Goal: Task Accomplishment & Management: Manage account settings

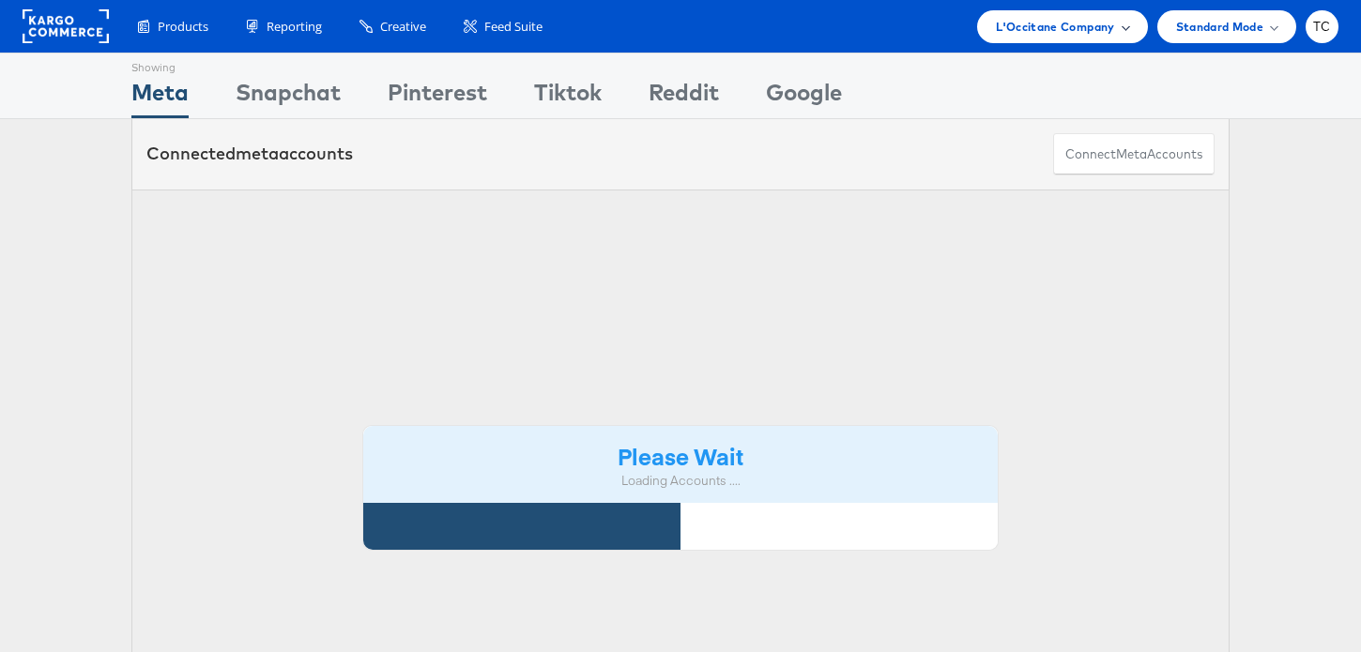
click at [1018, 32] on span "L'Occitane Company" at bounding box center [1055, 27] width 118 height 20
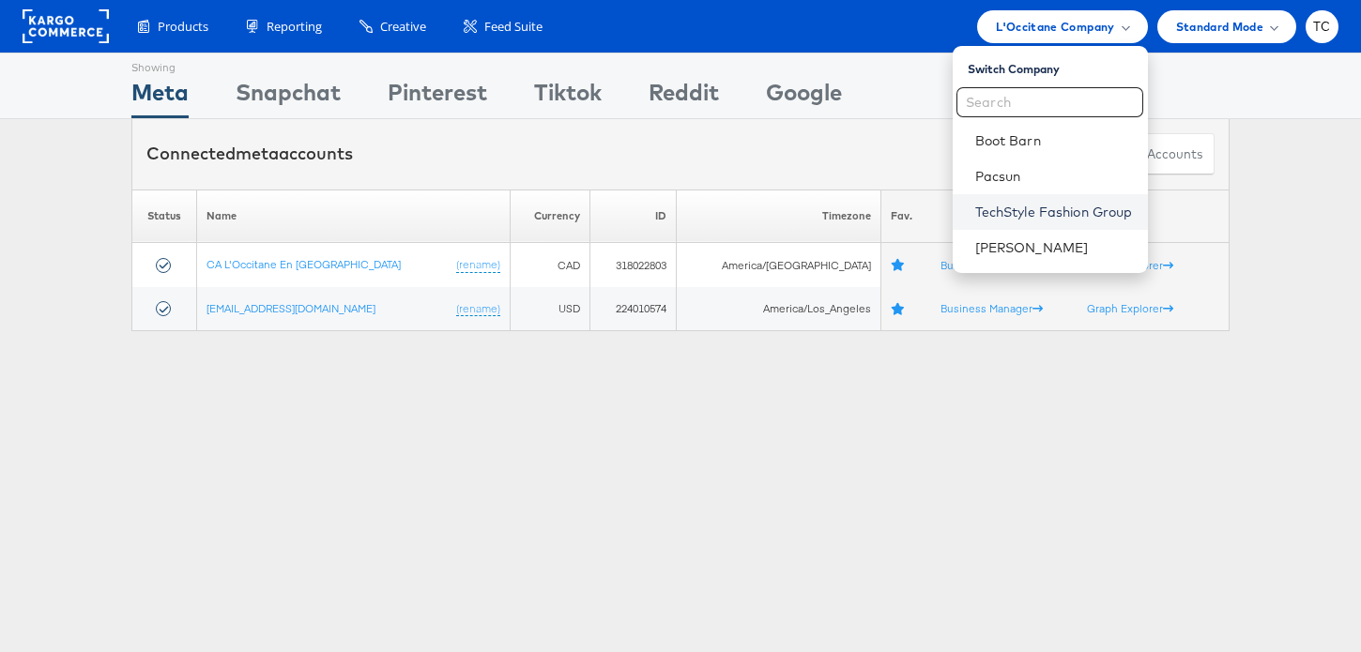
click at [995, 209] on link "TechStyle Fashion Group" at bounding box center [1054, 212] width 158 height 19
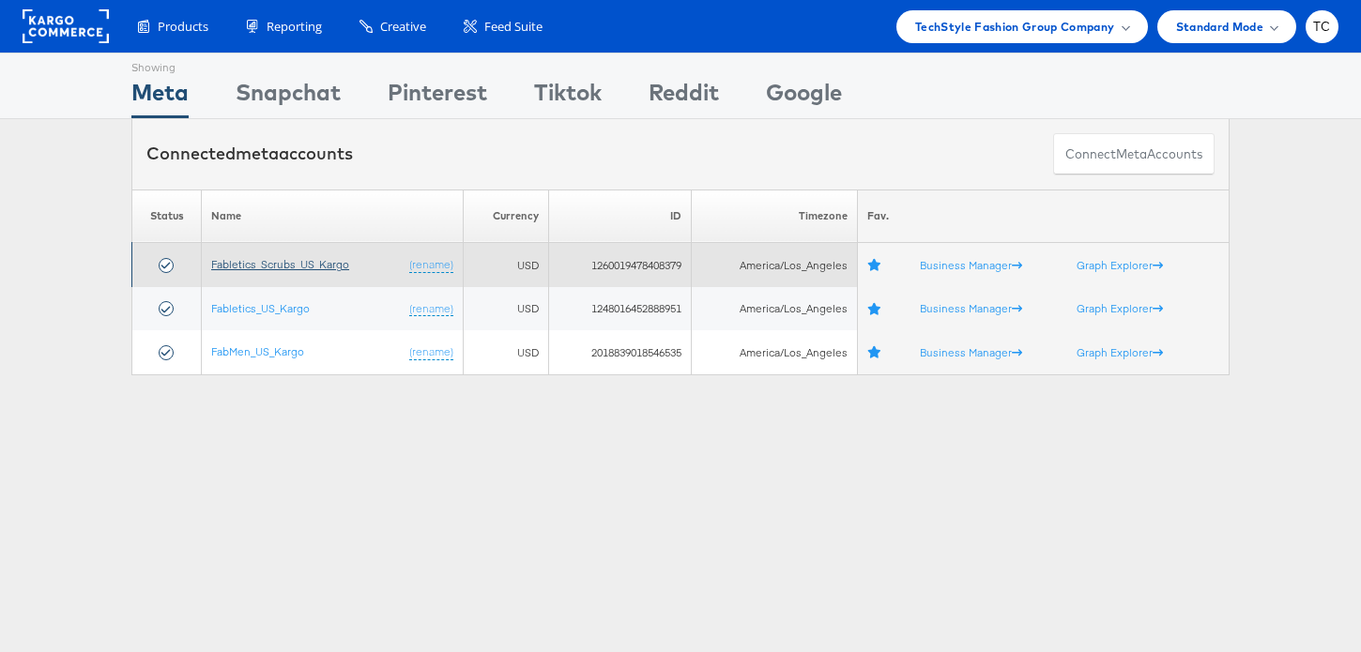
click at [325, 263] on link "Fabletics_Scrubs_US_Kargo" at bounding box center [280, 264] width 138 height 14
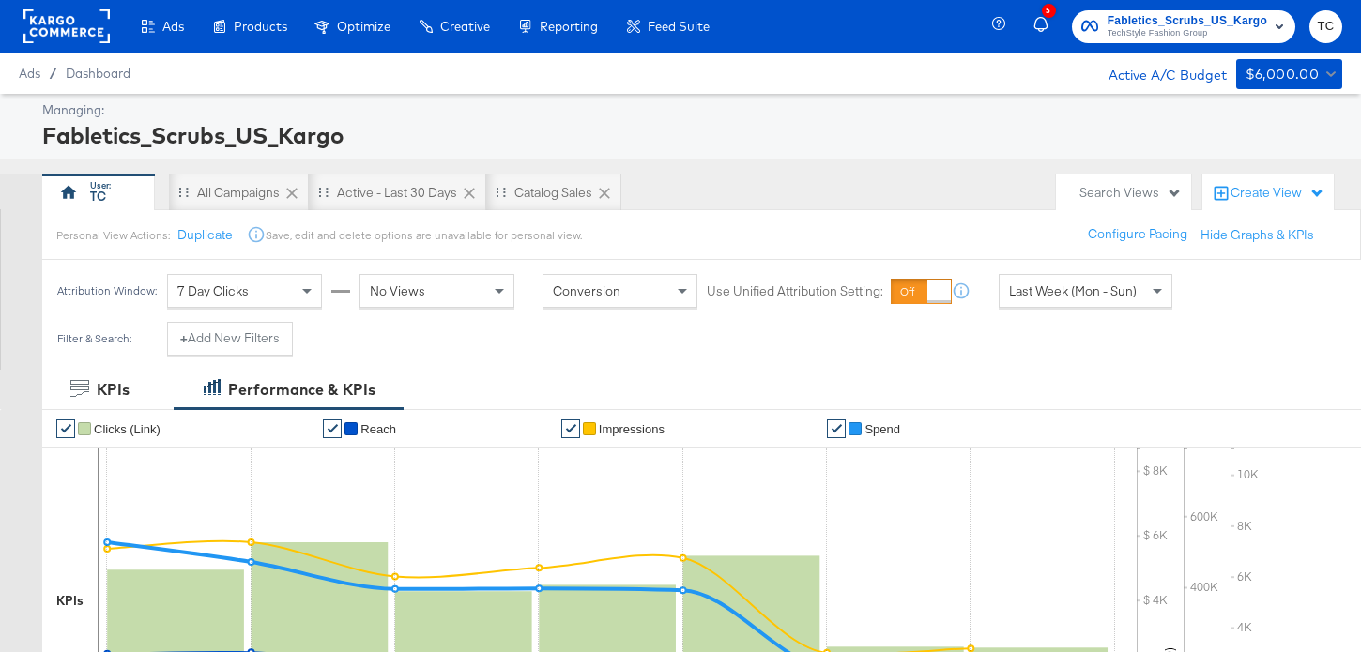
click at [1071, 301] on div "Last Week (Mon - Sun)" at bounding box center [1086, 291] width 172 height 32
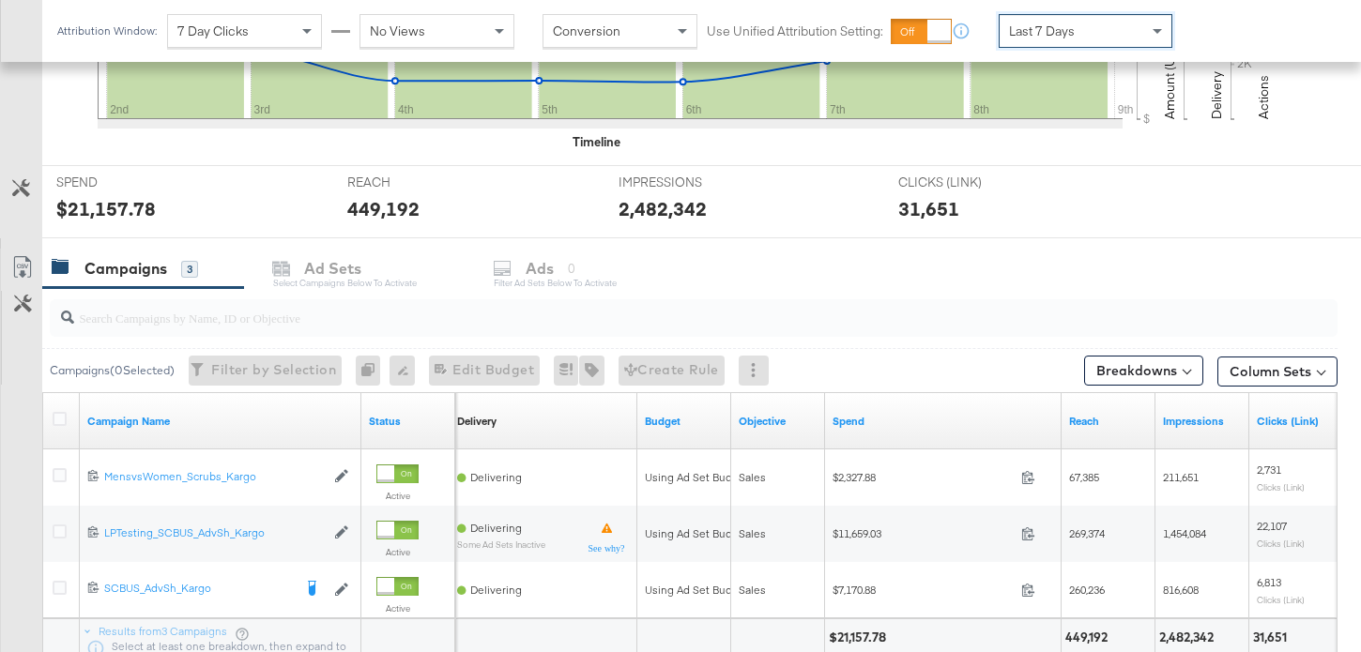
scroll to position [772, 0]
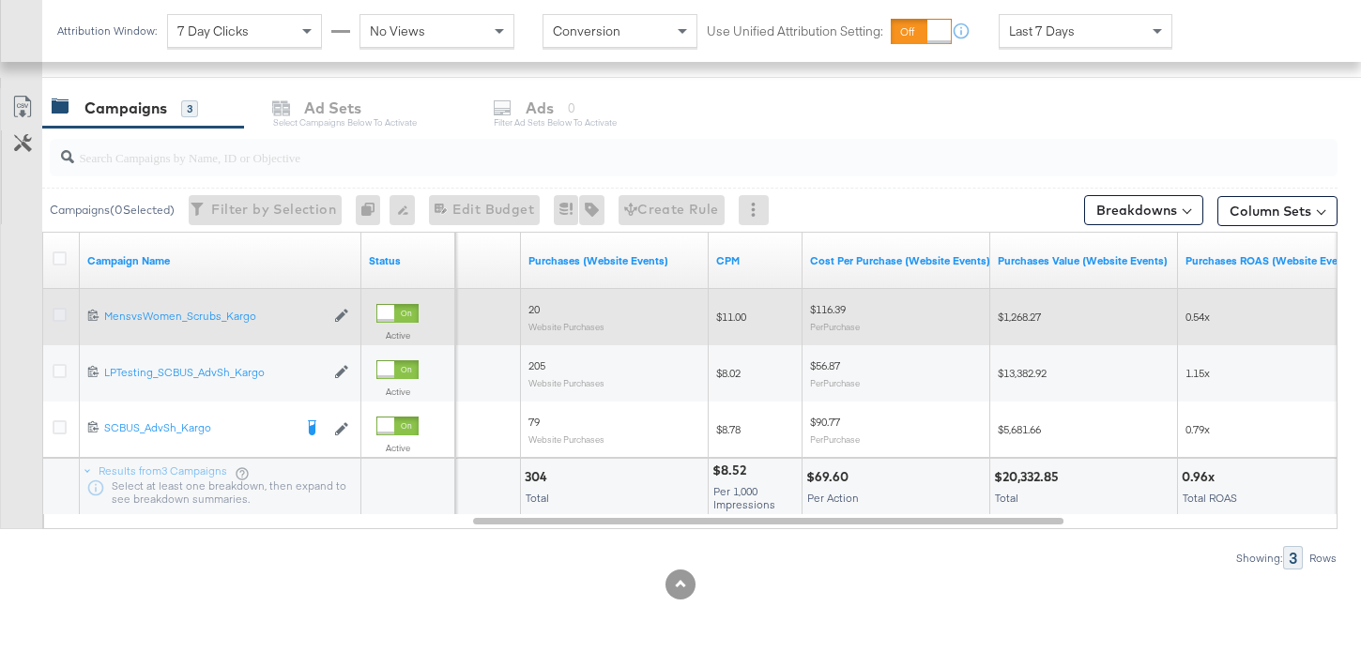
click at [53, 318] on icon at bounding box center [60, 315] width 14 height 14
click at [0, 0] on input "checkbox" at bounding box center [0, 0] width 0 height 0
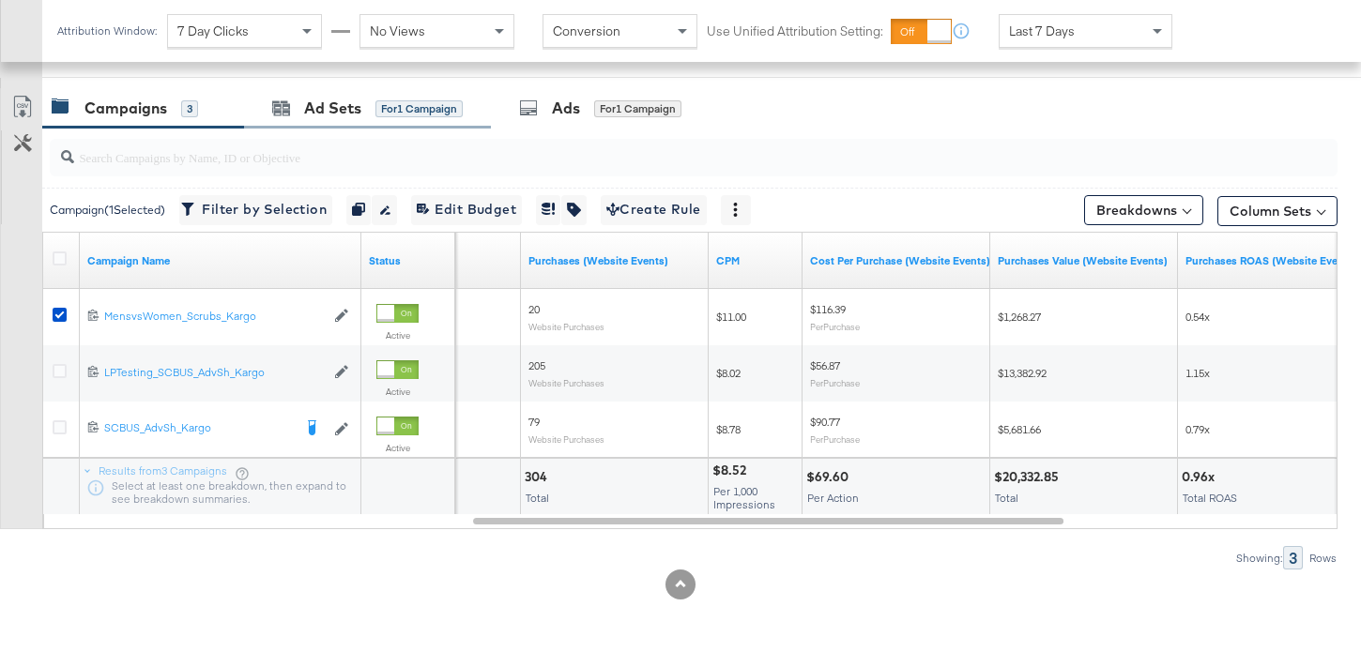
click at [327, 123] on div "Ad Sets for 1 Campaign" at bounding box center [367, 108] width 247 height 40
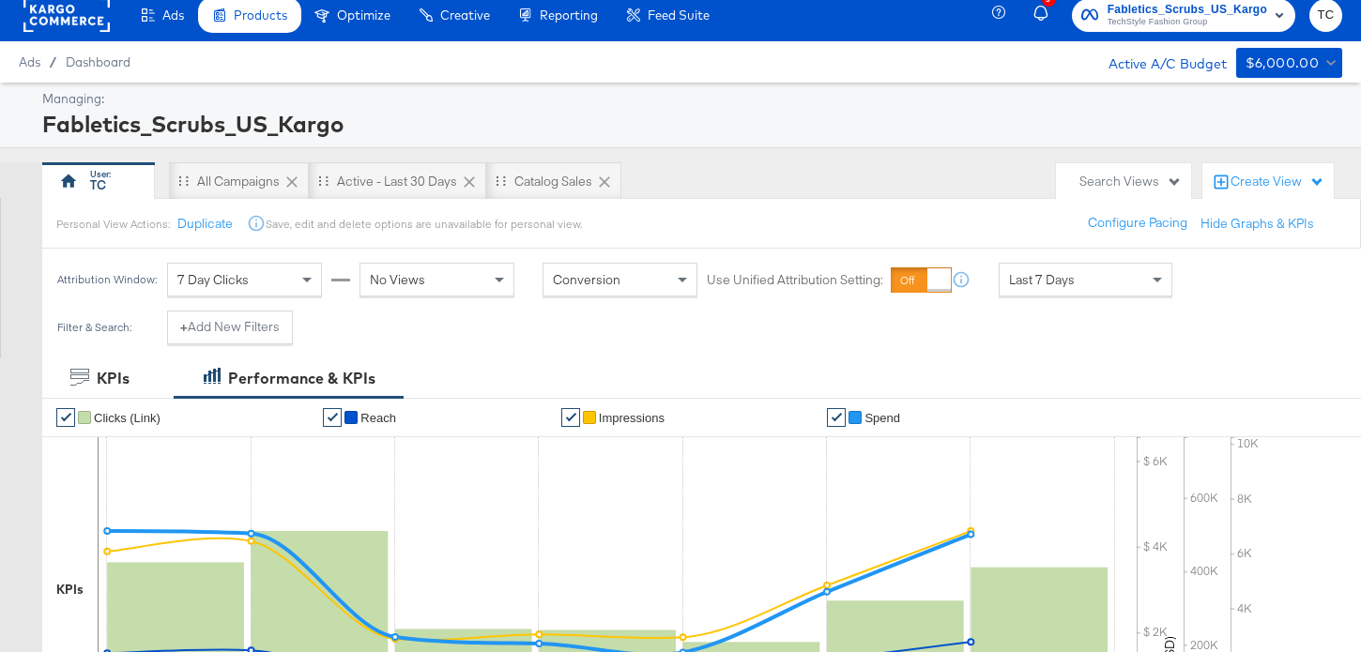
scroll to position [0, 0]
